Goal: Task Accomplishment & Management: Manage account settings

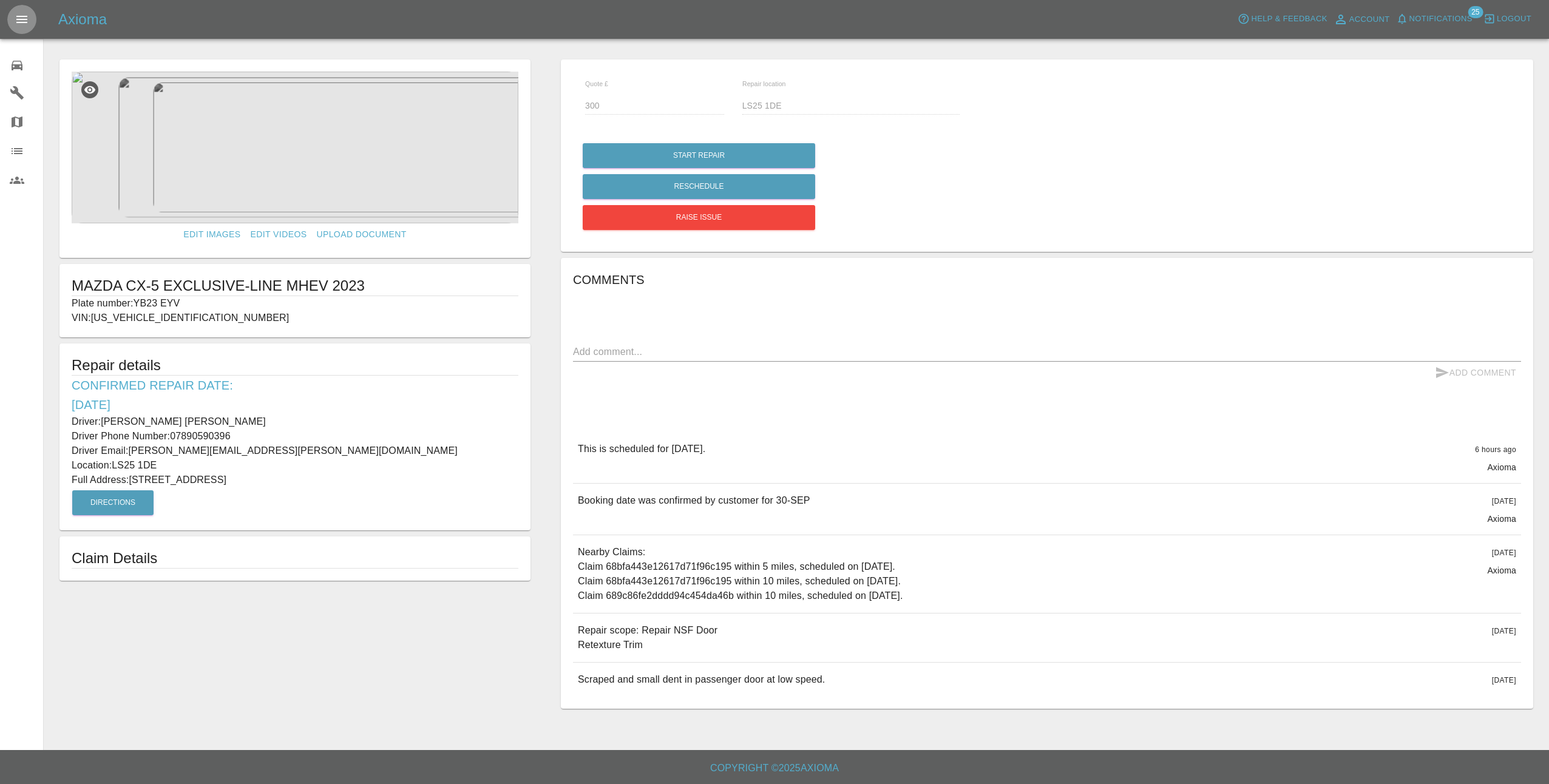
click at [24, 18] on icon "Open drawer" at bounding box center [22, 19] width 15 height 15
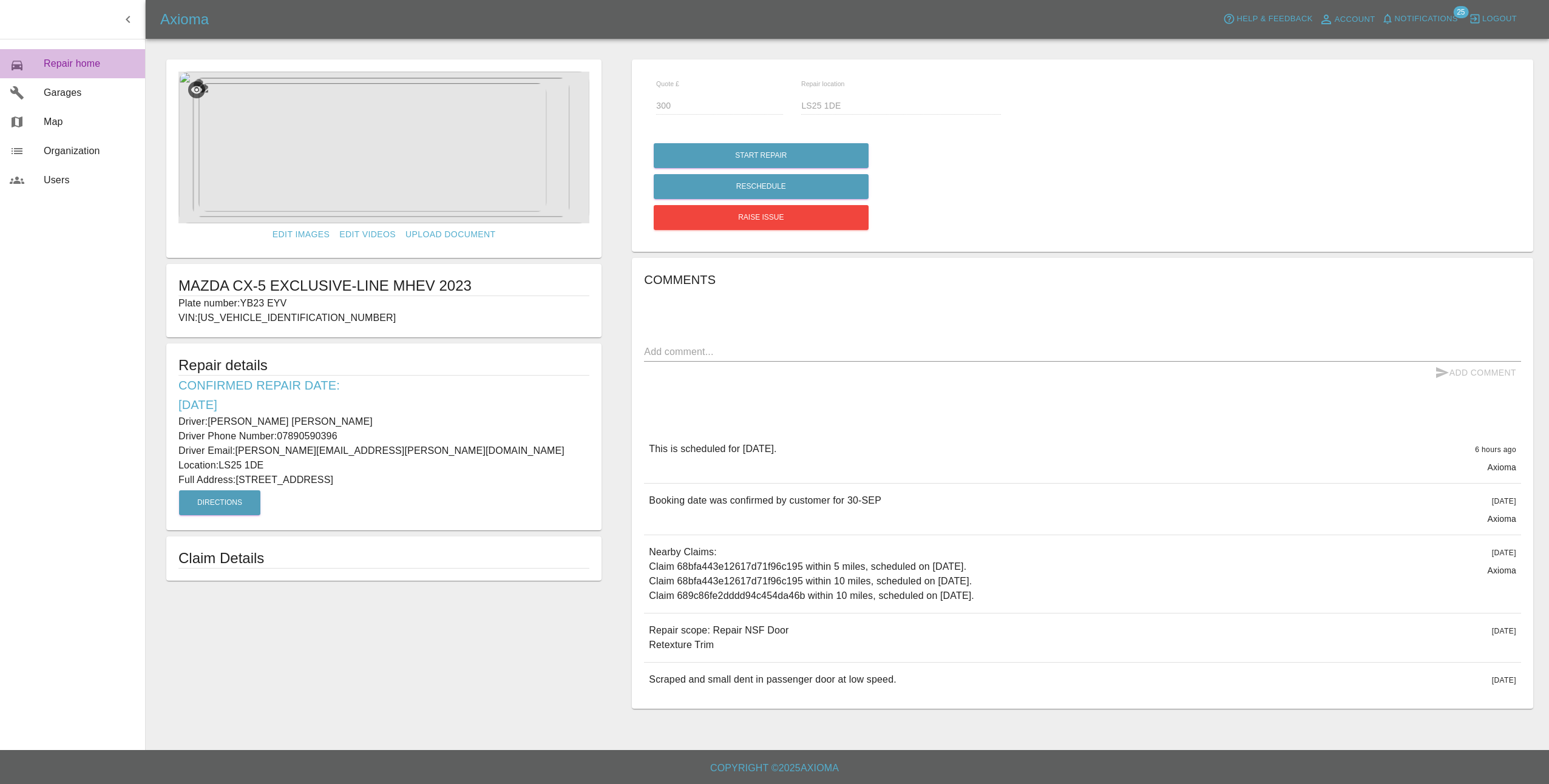
click at [85, 63] on span "Repair home" at bounding box center [89, 63] width 92 height 15
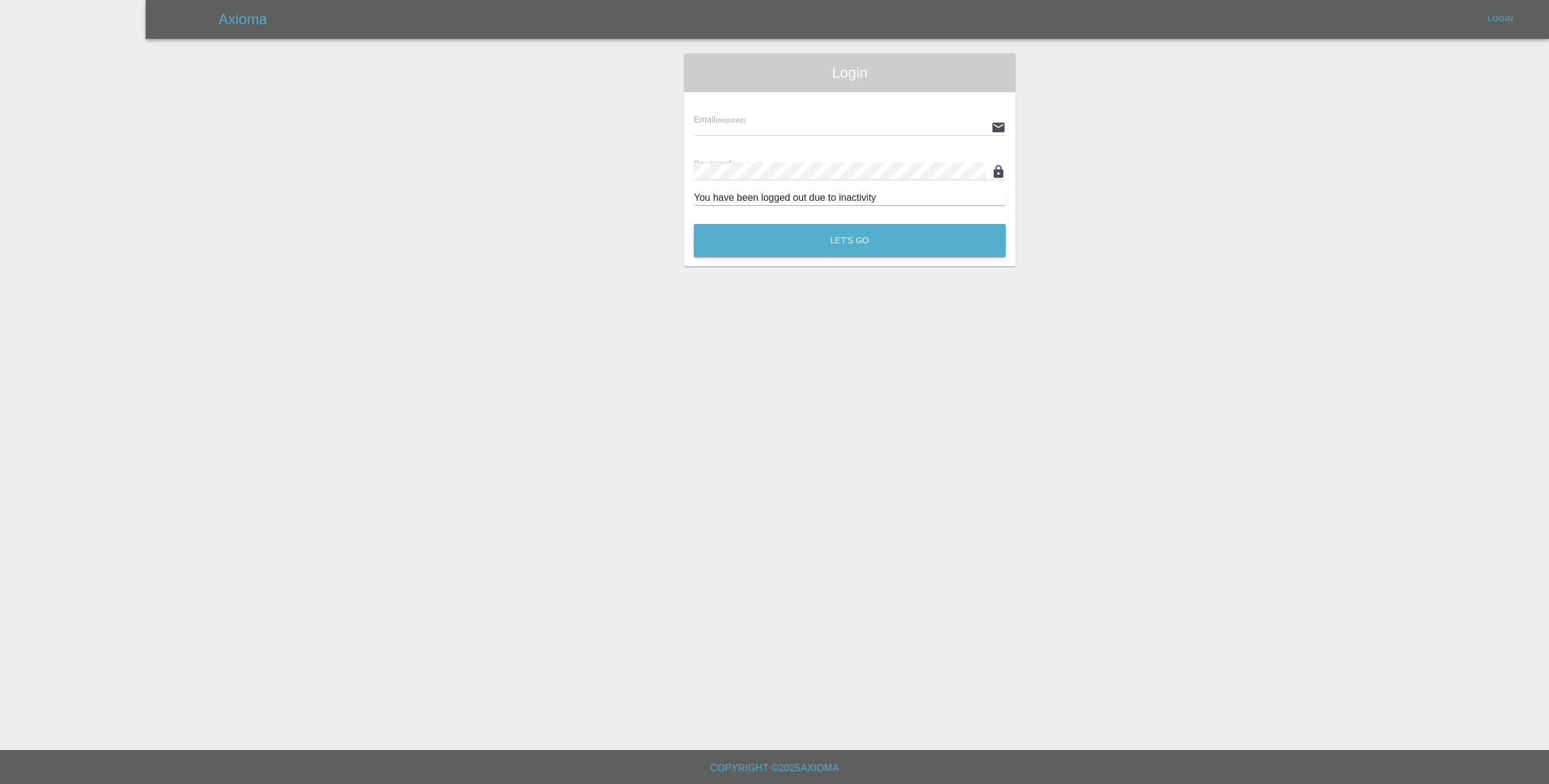
type input "[EMAIL_ADDRESS][DOMAIN_NAME]"
click at [797, 228] on button "Let's Go" at bounding box center [850, 240] width 312 height 33
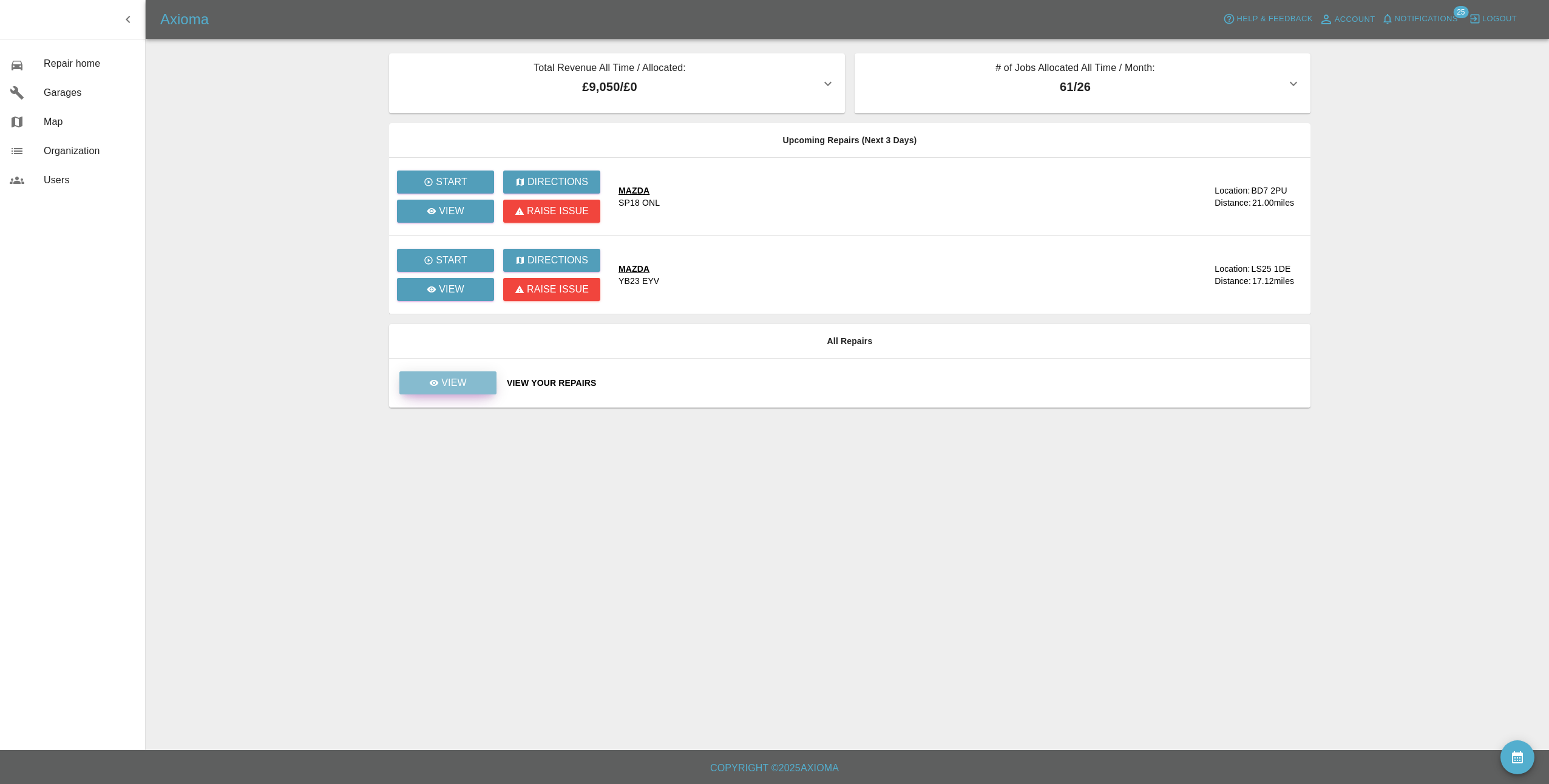
click at [479, 379] on link "View" at bounding box center [448, 382] width 97 height 23
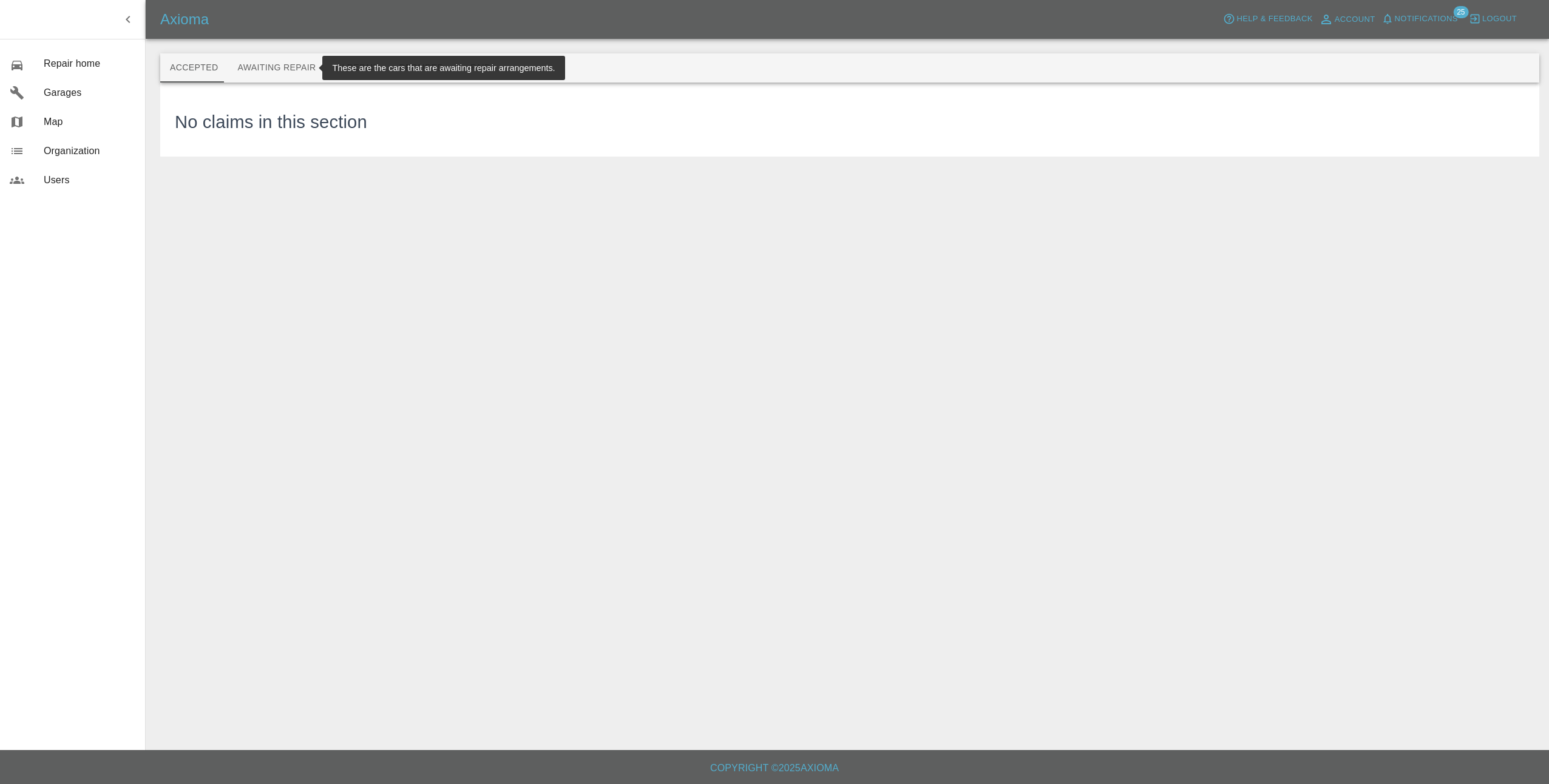
click at [285, 66] on button "Awaiting Repair" at bounding box center [276, 67] width 97 height 29
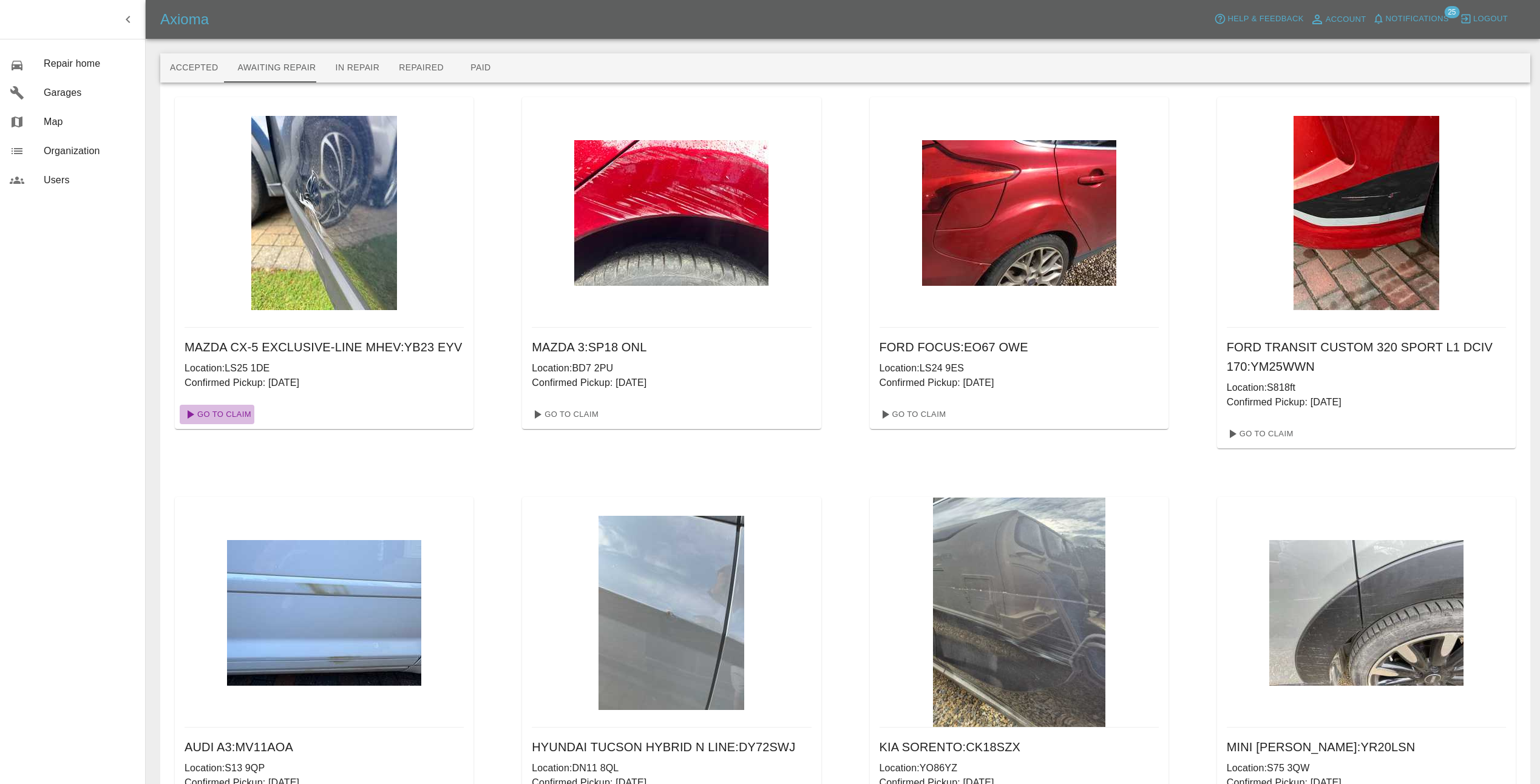
click at [239, 413] on link "Go To Claim" at bounding box center [216, 414] width 75 height 19
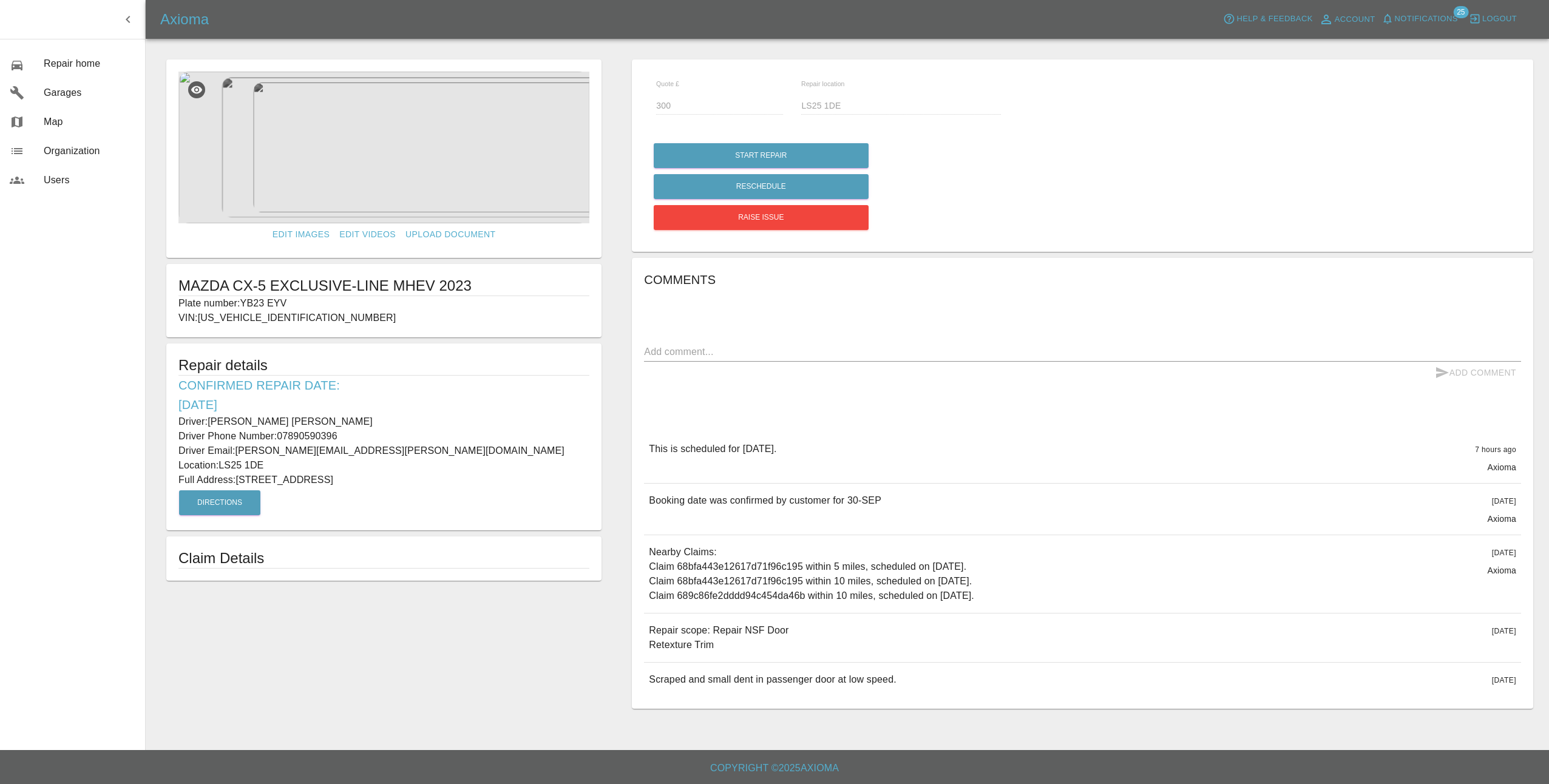
click at [384, 157] on img at bounding box center [384, 148] width 411 height 152
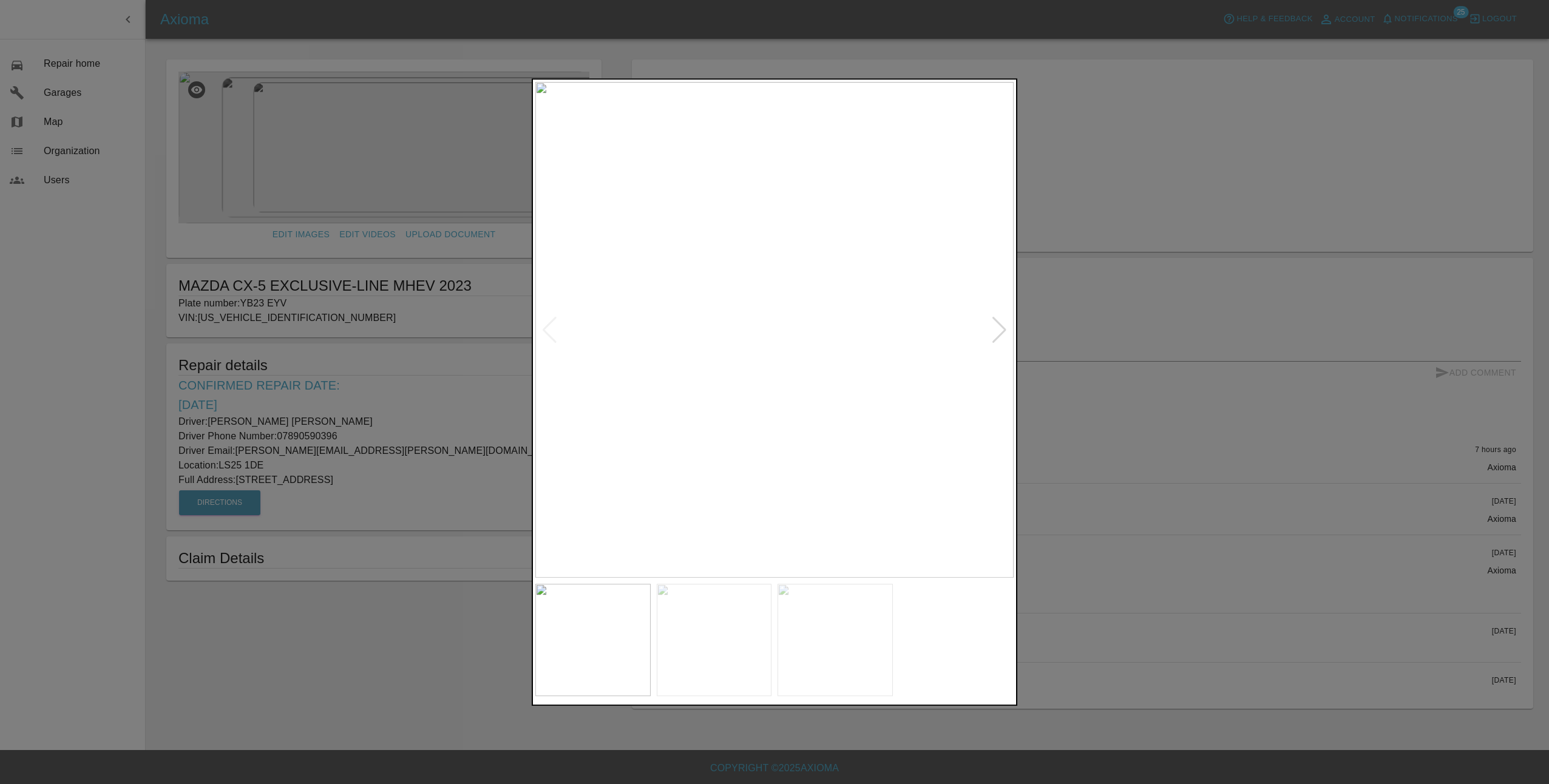
click at [1002, 334] on div at bounding box center [999, 330] width 16 height 27
click at [1114, 433] on div at bounding box center [774, 392] width 1549 height 784
